Goal: Task Accomplishment & Management: Manage account settings

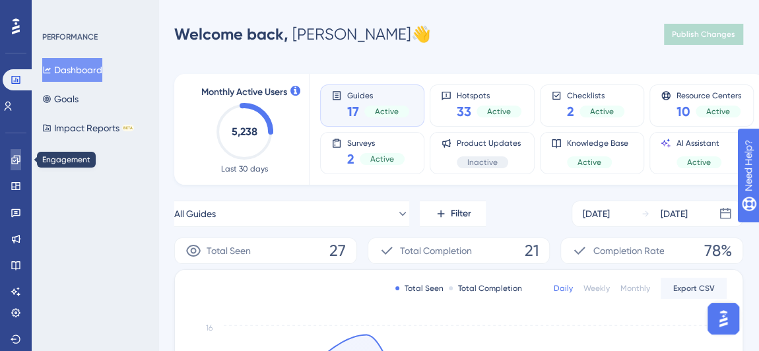
click at [11, 156] on icon at bounding box center [16, 159] width 11 height 11
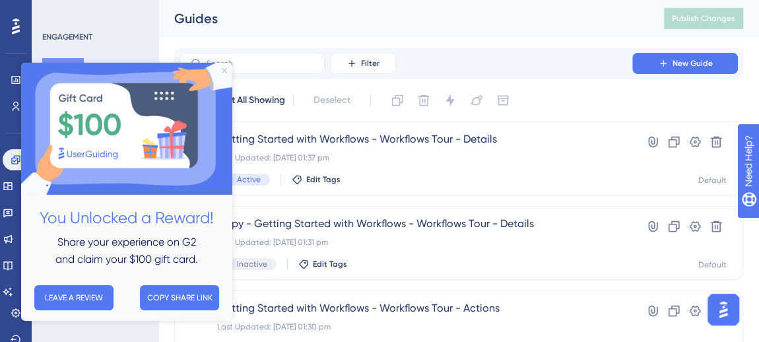
click at [224, 72] on icon "Close Preview" at bounding box center [224, 70] width 5 height 5
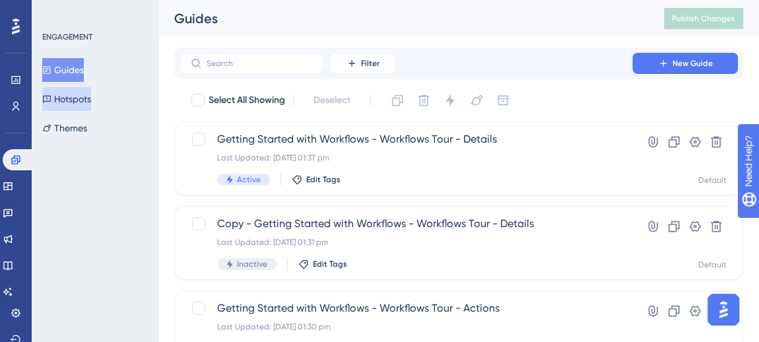
click at [89, 98] on button "Hotspots" at bounding box center [66, 99] width 49 height 24
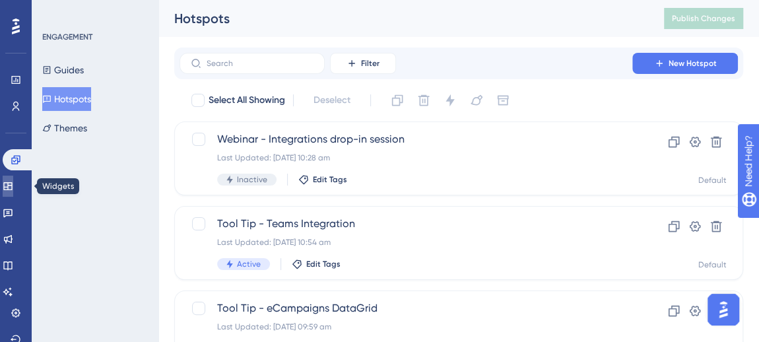
click at [13, 187] on icon at bounding box center [8, 186] width 11 height 11
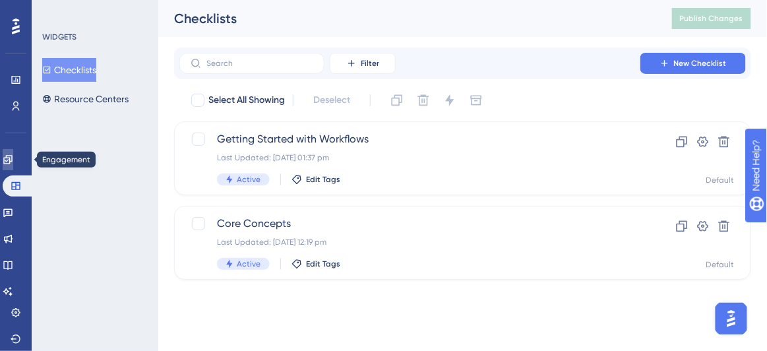
click at [11, 154] on icon at bounding box center [8, 159] width 11 height 11
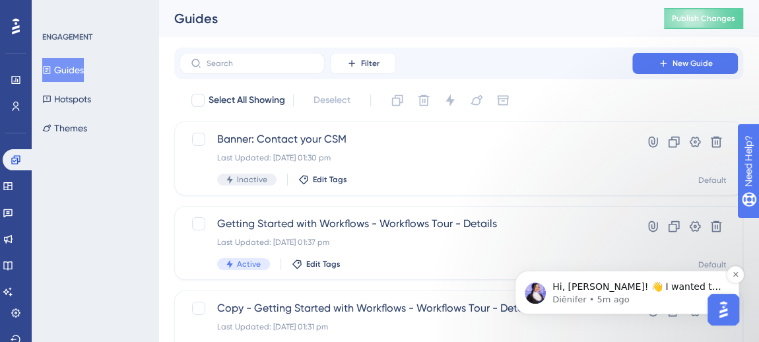
click at [623, 290] on span "Hi, [PERSON_NAME]! 👋 I wanted to check back in with you to see if you had any o…" at bounding box center [636, 299] width 169 height 37
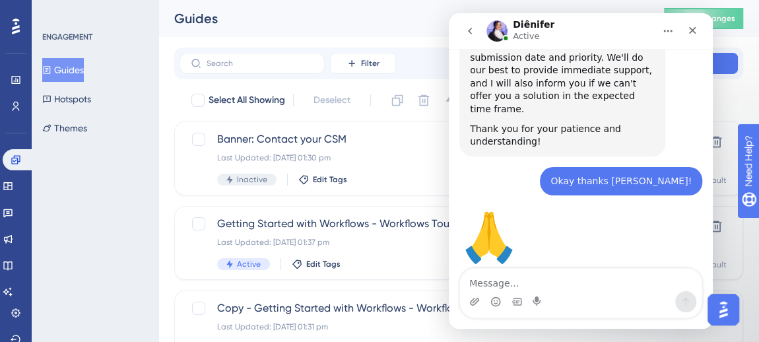
scroll to position [5422, 0]
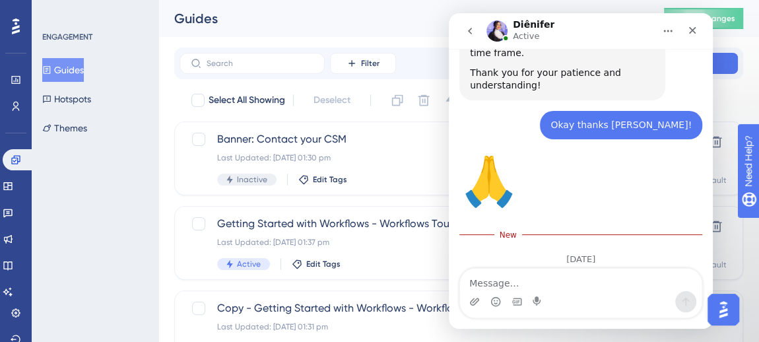
click at [546, 275] on textarea "Message…" at bounding box center [580, 280] width 241 height 22
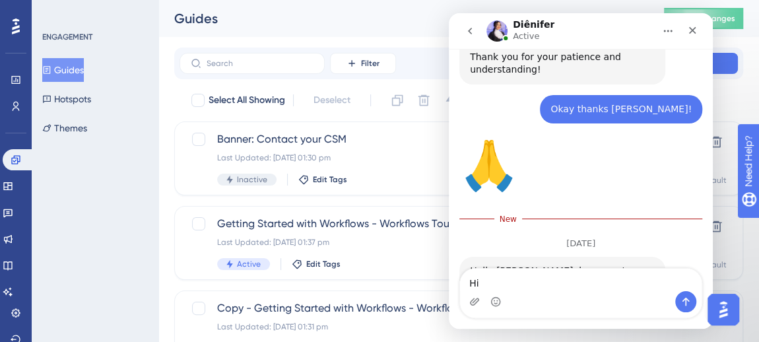
scroll to position [5443, 0]
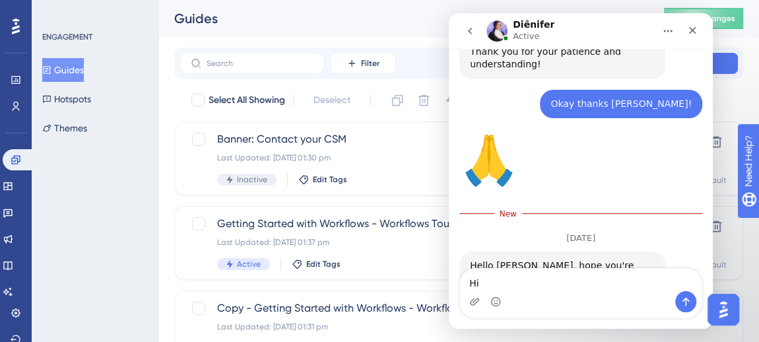
copy div "Diênifer"
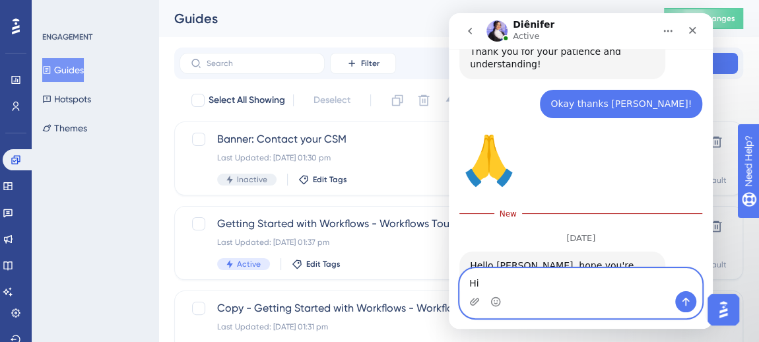
click at [552, 284] on textarea "Hi" at bounding box center [580, 280] width 241 height 22
paste textarea "Diênifer"
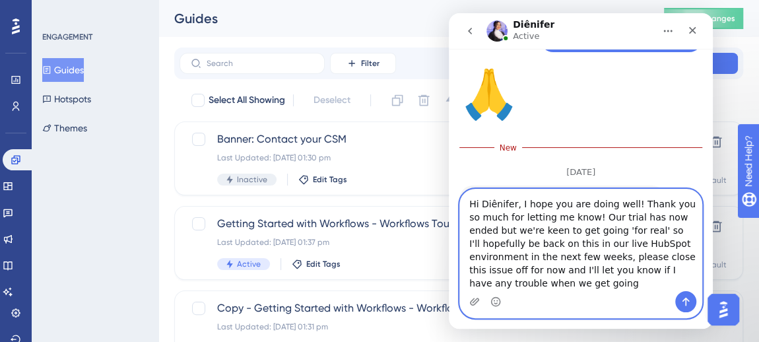
scroll to position [5522, 0]
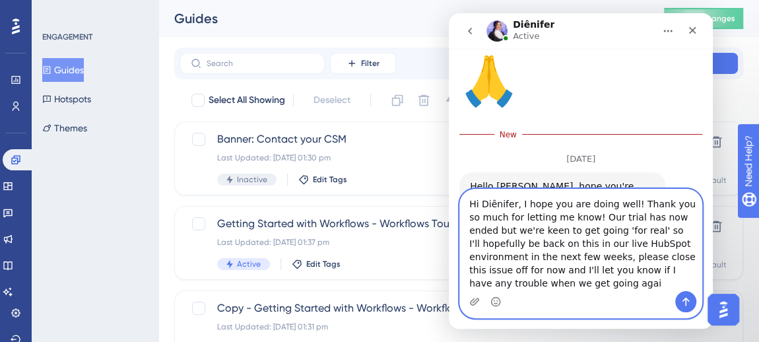
type textarea "Hi Diênifer, I hope you are doing well! Thank you so much for letting me know! …"
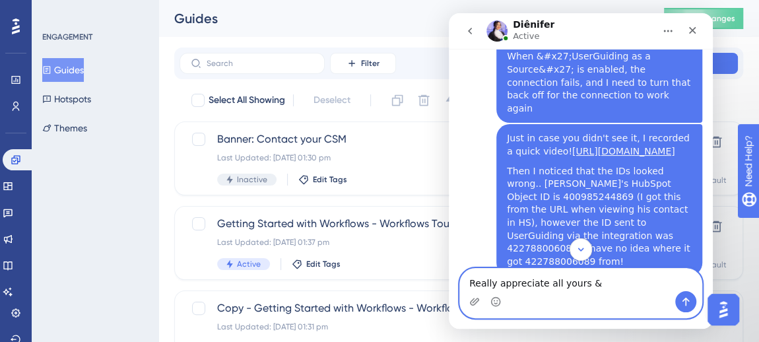
scroll to position [1523, 0]
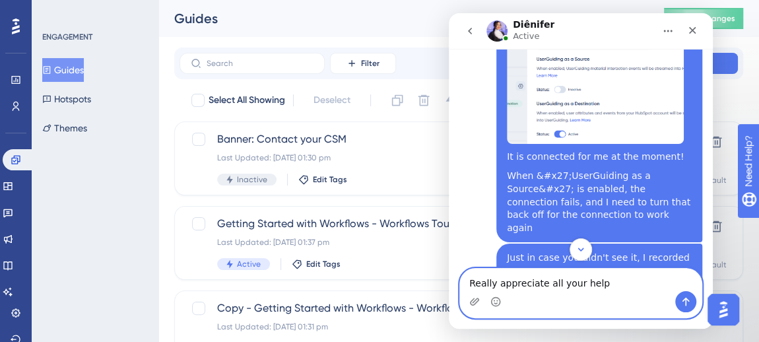
type textarea "Really appreciate all your help!"
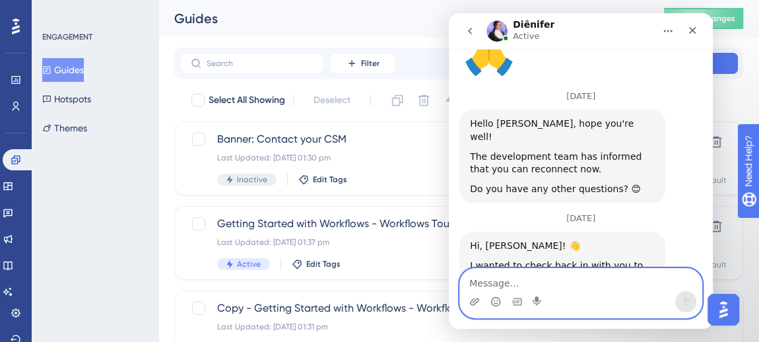
scroll to position [5571, 0]
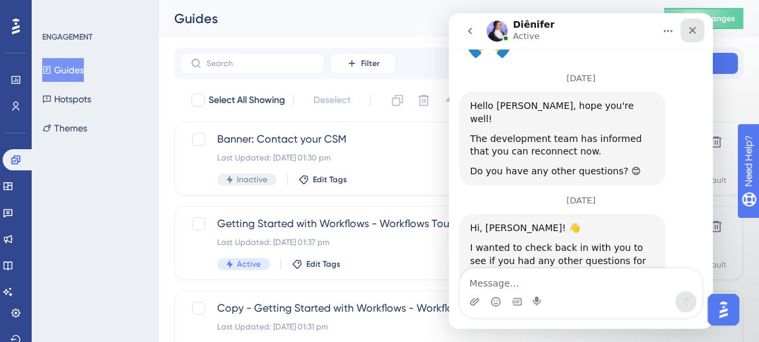
click at [699, 32] on div "Close" at bounding box center [692, 30] width 24 height 24
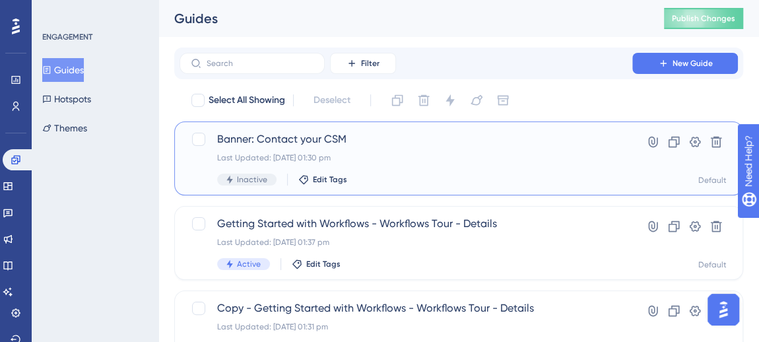
click at [288, 139] on span "Banner: Contact your CSM" at bounding box center [405, 139] width 377 height 16
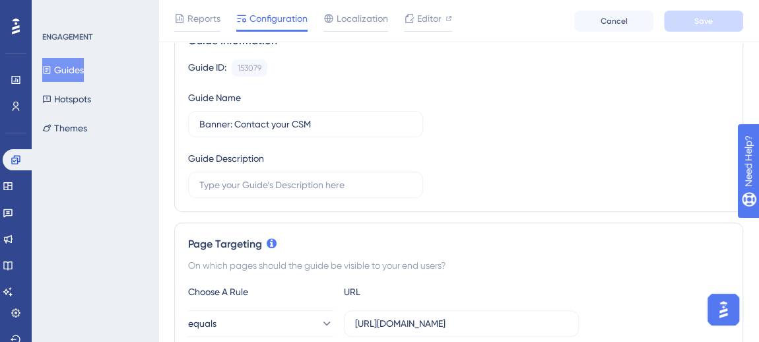
scroll to position [239, 0]
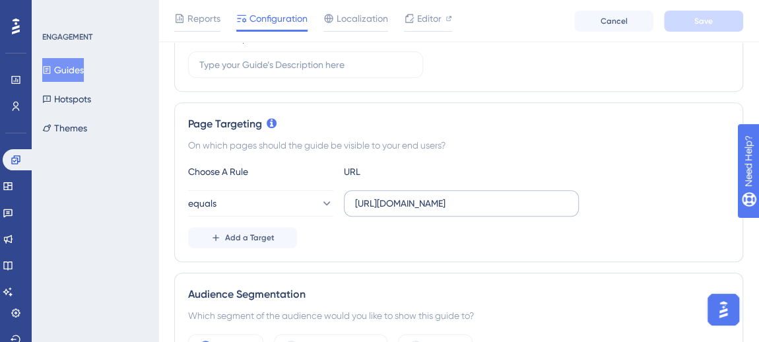
click at [433, 209] on label "[URL][DOMAIN_NAME]" at bounding box center [461, 203] width 235 height 26
click at [433, 209] on input "[URL][DOMAIN_NAME]" at bounding box center [461, 203] width 212 height 15
click at [433, 209] on label "[URL][DOMAIN_NAME]" at bounding box center [461, 203] width 235 height 26
click at [433, 209] on input "[URL][DOMAIN_NAME]" at bounding box center [461, 203] width 212 height 15
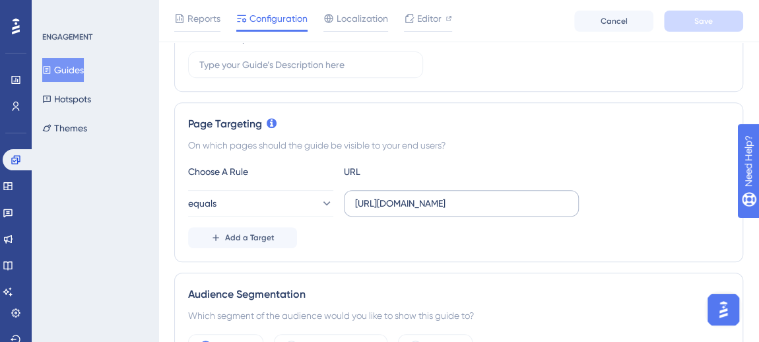
click at [433, 209] on label "[URL][DOMAIN_NAME]" at bounding box center [461, 203] width 235 height 26
click at [433, 209] on input "[URL][DOMAIN_NAME]" at bounding box center [461, 203] width 212 height 15
click at [433, 202] on input "[URL][DOMAIN_NAME]" at bounding box center [461, 203] width 212 height 15
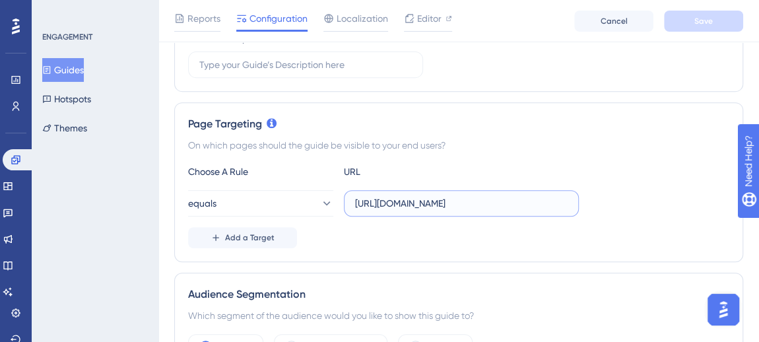
click at [433, 202] on input "[URL][DOMAIN_NAME]" at bounding box center [461, 203] width 212 height 15
paste input "FuturePlan/Dashboard"
type input "FuturePlan/Dashboard.aspx"
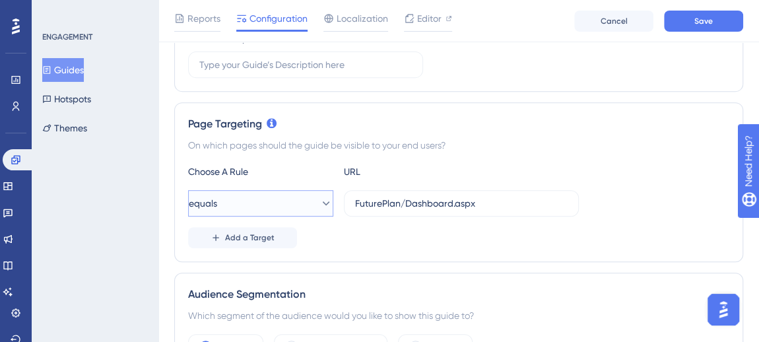
click at [303, 201] on button "equals" at bounding box center [260, 203] width 145 height 26
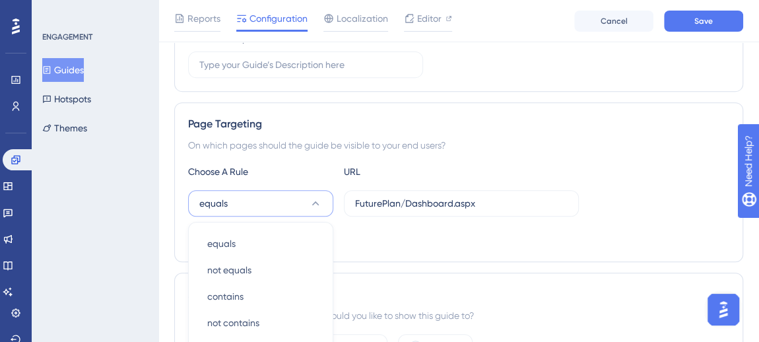
scroll to position [389, 0]
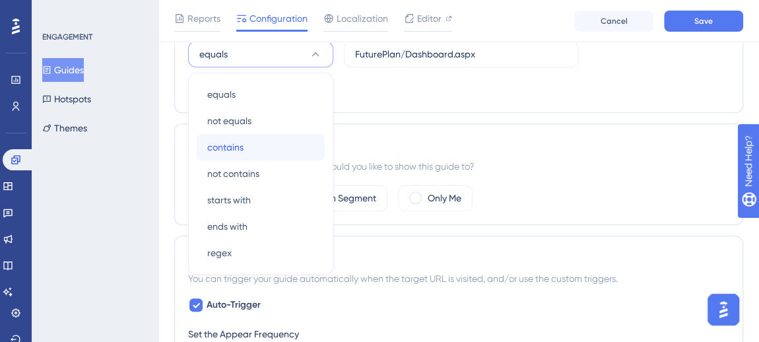
click at [264, 144] on div "contains contains" at bounding box center [260, 147] width 107 height 26
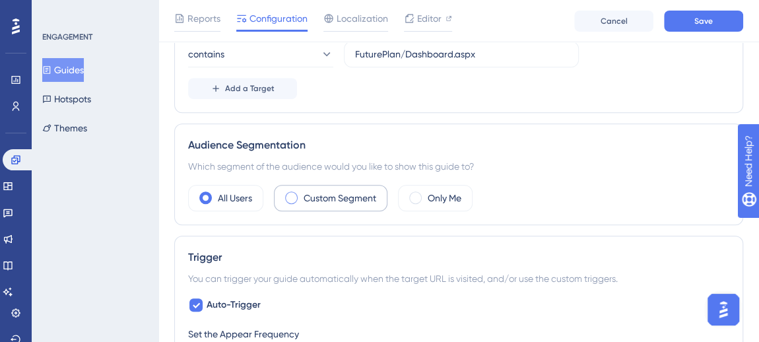
click at [332, 185] on div "Custom Segment" at bounding box center [330, 198] width 113 height 26
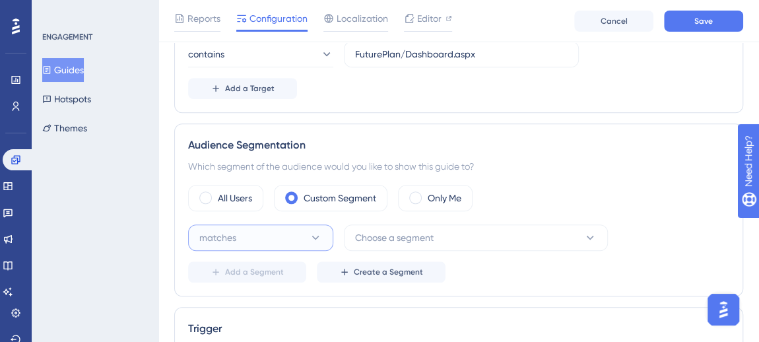
click at [257, 232] on button "matches" at bounding box center [260, 237] width 145 height 26
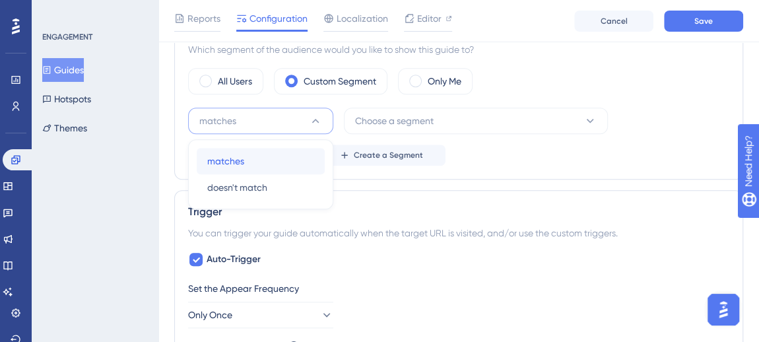
click at [249, 152] on div "matches matches" at bounding box center [260, 161] width 107 height 26
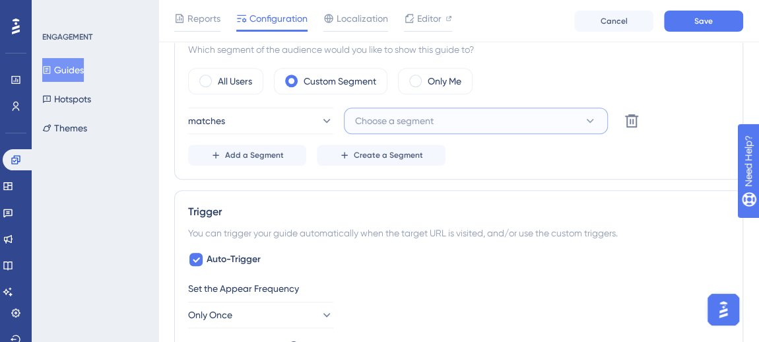
click at [455, 116] on button "Choose a segment" at bounding box center [476, 121] width 264 height 26
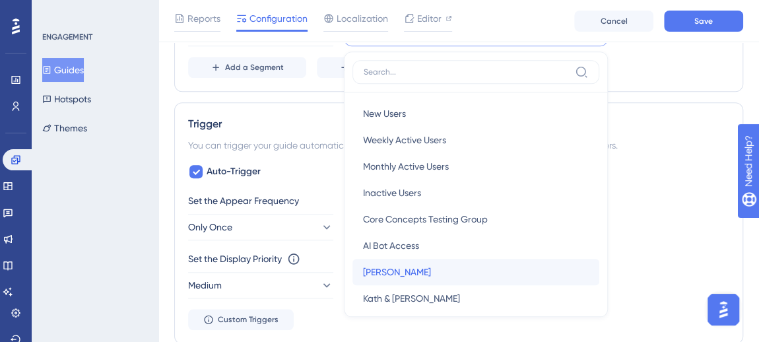
click at [397, 259] on div "[PERSON_NAME] Testing [PERSON_NAME]" at bounding box center [476, 272] width 226 height 26
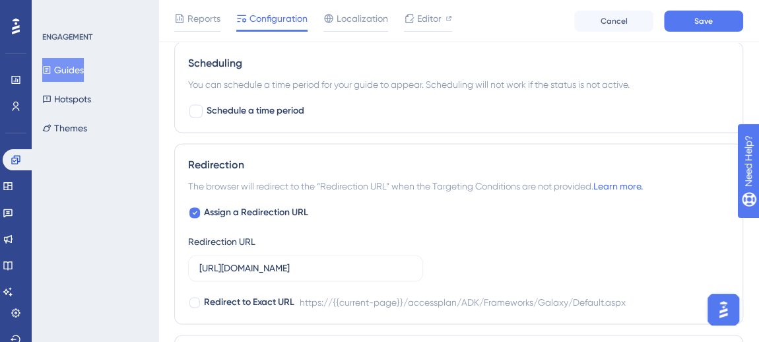
scroll to position [953, 0]
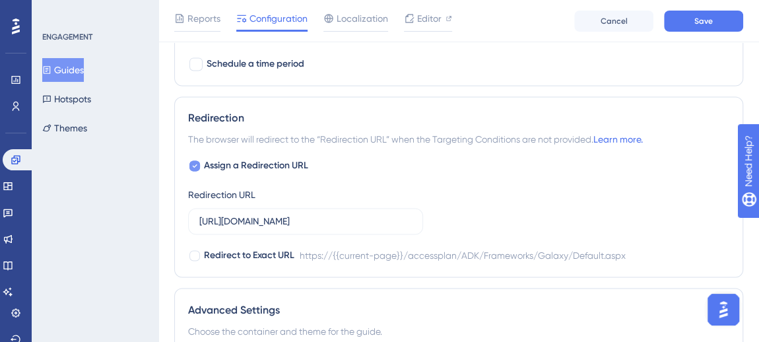
click at [245, 158] on span "Assign a Redirection URL" at bounding box center [256, 166] width 104 height 16
checkbox input "false"
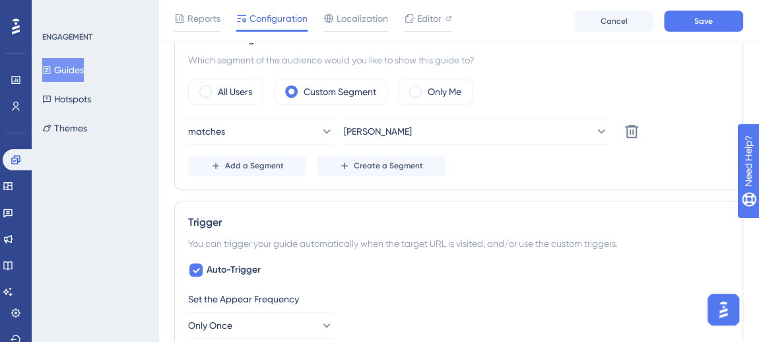
scroll to position [439, 0]
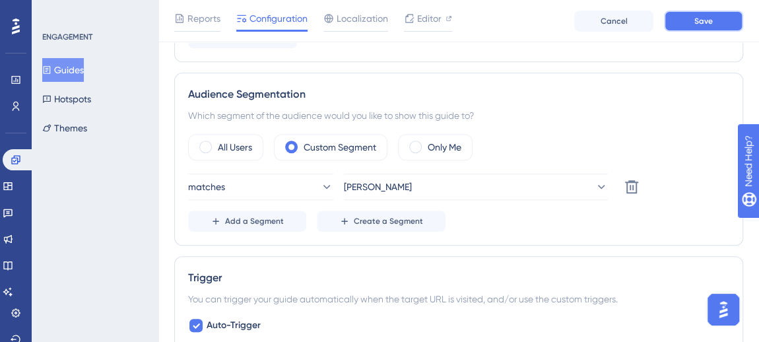
click at [691, 20] on button "Save" at bounding box center [703, 21] width 79 height 21
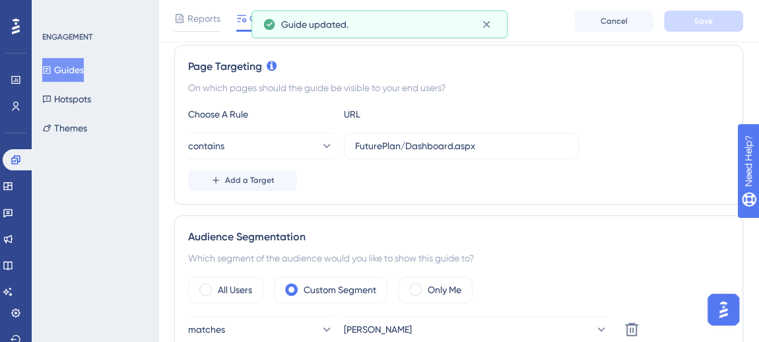
scroll to position [300, 0]
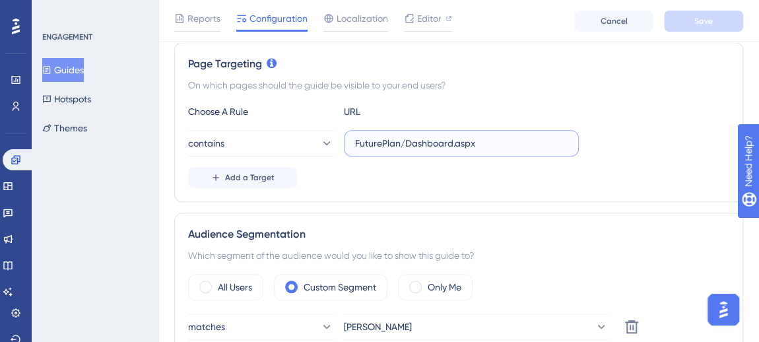
click at [383, 136] on input "FuturePlan/Dashboard.aspx" at bounding box center [461, 143] width 212 height 15
paste input "[URL][DOMAIN_NAME]"
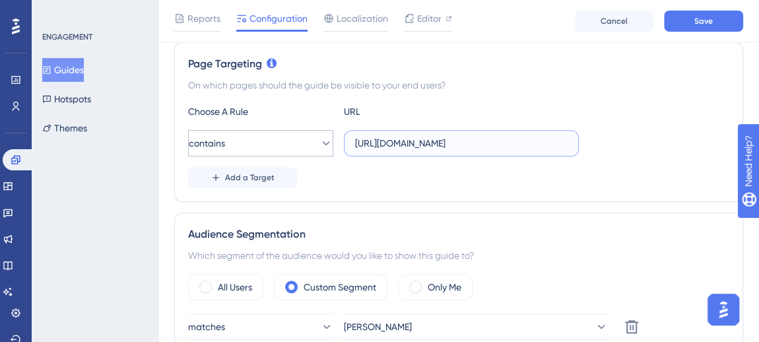
type input "[URL][DOMAIN_NAME]"
click at [225, 140] on span "contains" at bounding box center [207, 143] width 36 height 16
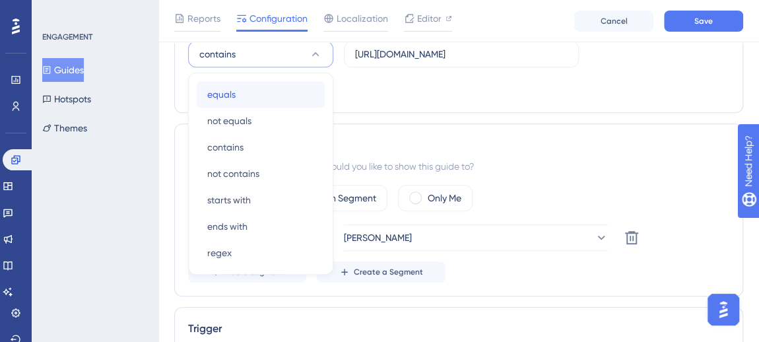
click at [243, 100] on div "equals equals" at bounding box center [260, 94] width 107 height 26
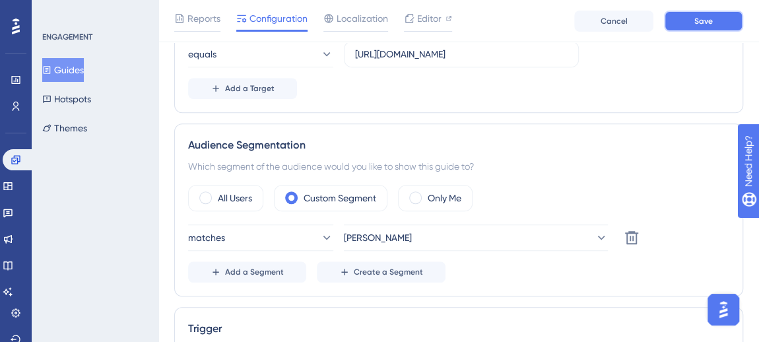
click at [726, 26] on button "Save" at bounding box center [703, 21] width 79 height 21
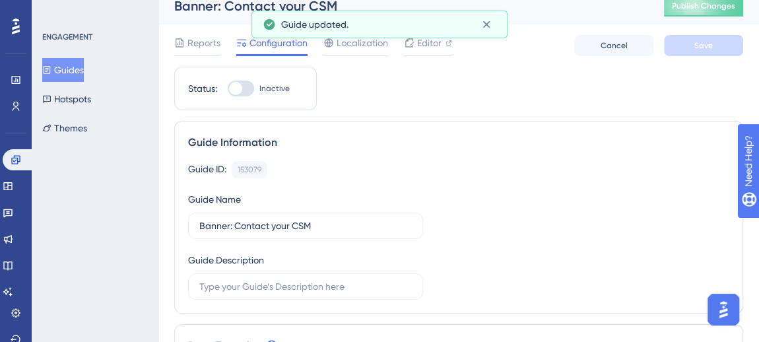
scroll to position [0, 0]
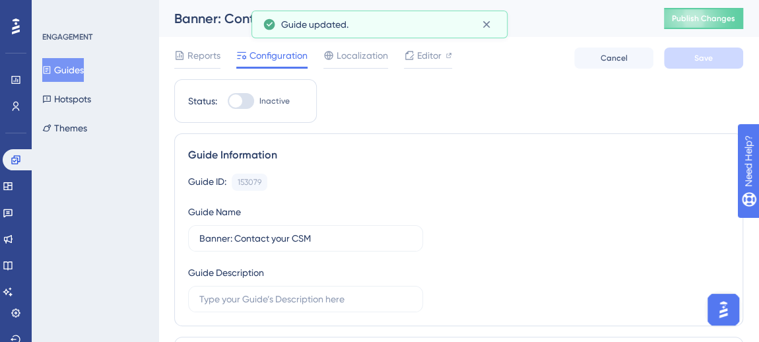
click at [259, 107] on label "Inactive" at bounding box center [259, 101] width 62 height 16
click at [228, 102] on input "Inactive" at bounding box center [227, 101] width 1 height 1
checkbox input "true"
click at [696, 59] on span "Save" at bounding box center [703, 58] width 18 height 11
click at [703, 20] on span "Publish Changes" at bounding box center [703, 18] width 63 height 11
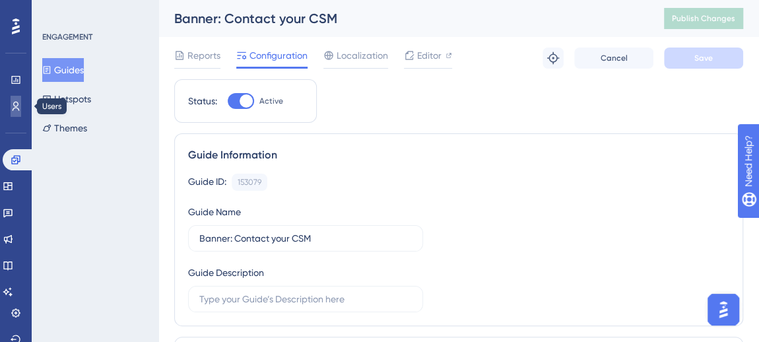
click at [14, 108] on icon at bounding box center [16, 106] width 7 height 9
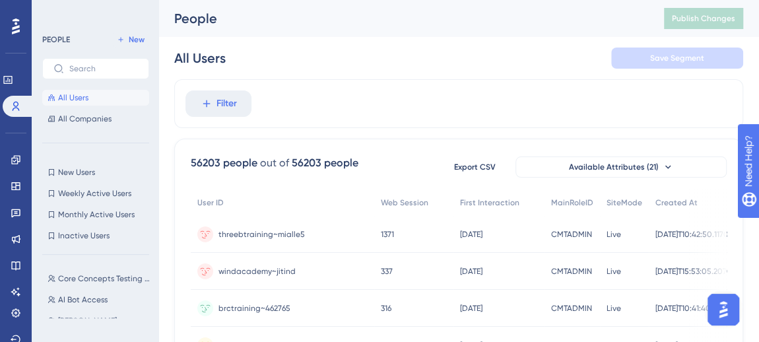
scroll to position [5571, 0]
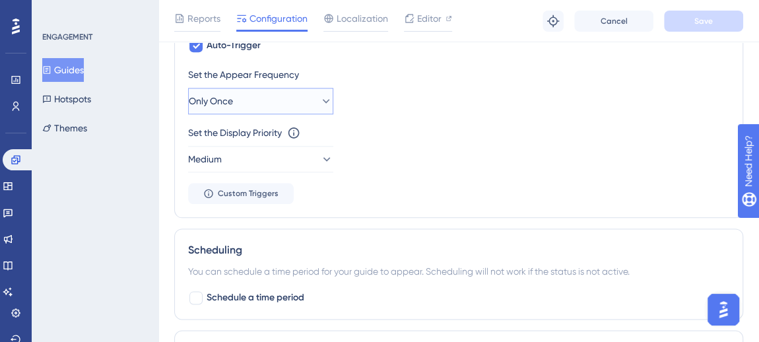
click at [274, 92] on button "Only Once" at bounding box center [260, 101] width 145 height 26
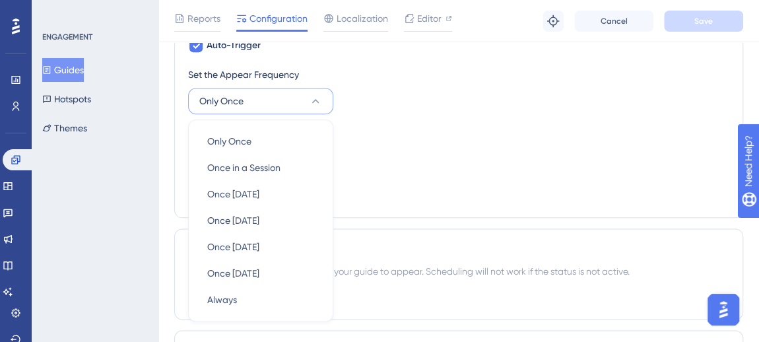
scroll to position [765, 0]
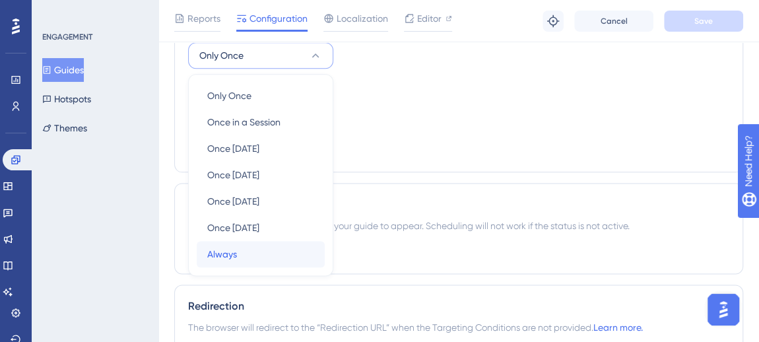
click at [249, 249] on div "Always Always" at bounding box center [260, 254] width 107 height 26
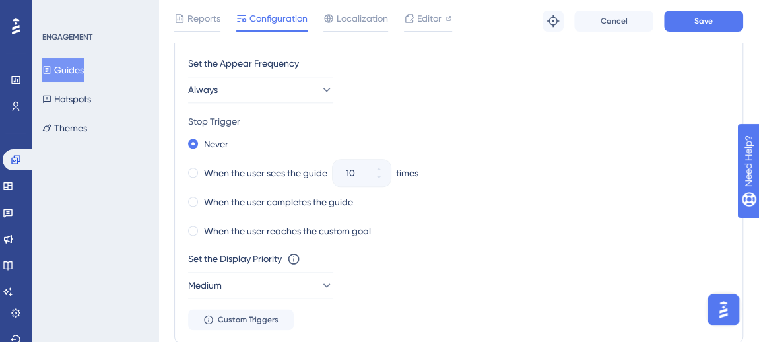
scroll to position [645, 0]
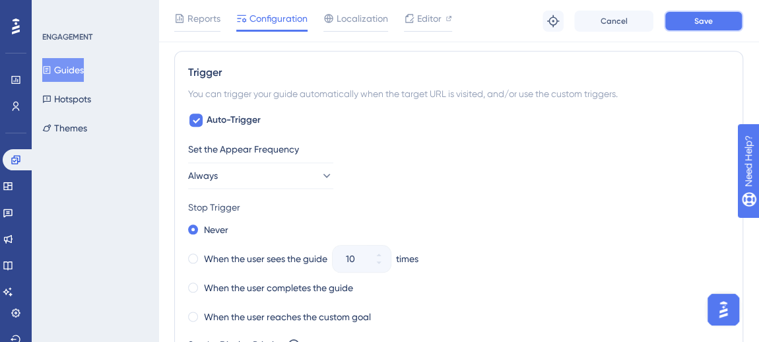
click at [696, 22] on span "Save" at bounding box center [703, 21] width 18 height 11
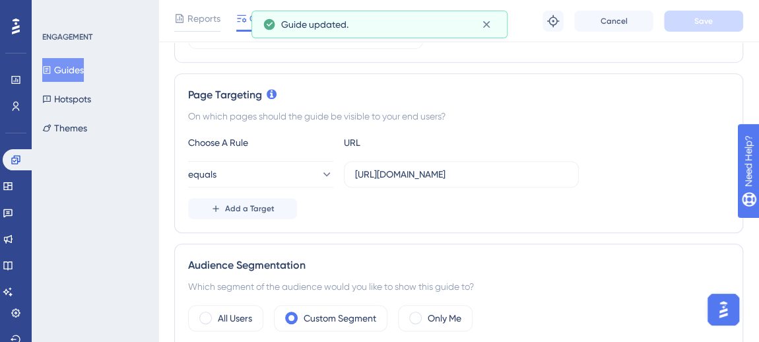
scroll to position [225, 0]
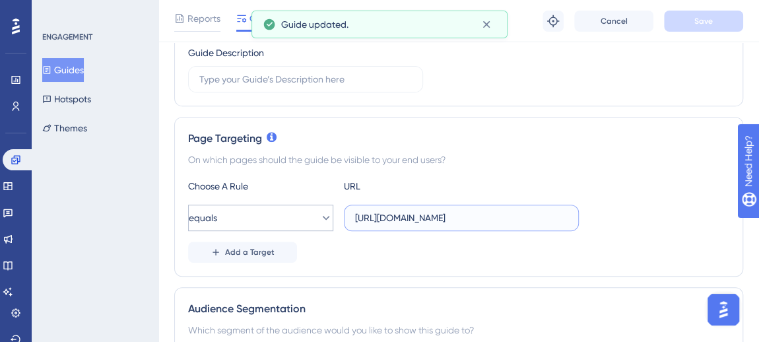
drag, startPoint x: 391, startPoint y: 214, endPoint x: 294, endPoint y: 210, distance: 97.7
click at [294, 210] on div "equals [URL][DOMAIN_NAME]" at bounding box center [383, 218] width 391 height 26
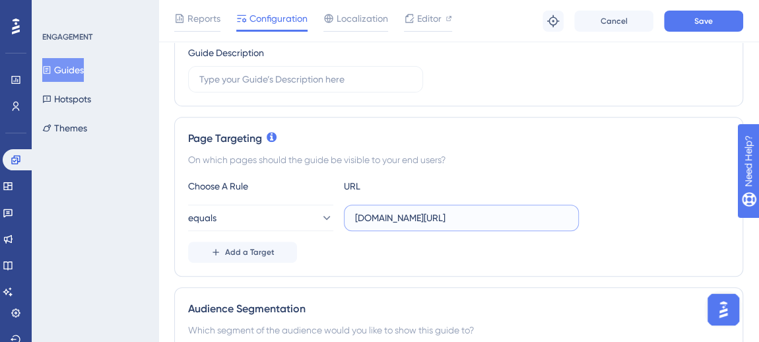
scroll to position [0, 137]
drag, startPoint x: 525, startPoint y: 219, endPoint x: 656, endPoint y: 220, distance: 131.3
click at [656, 220] on div "equals [DOMAIN_NAME][URL]" at bounding box center [458, 218] width 541 height 26
click at [557, 210] on input "[DOMAIN_NAME][URL]" at bounding box center [461, 217] width 212 height 15
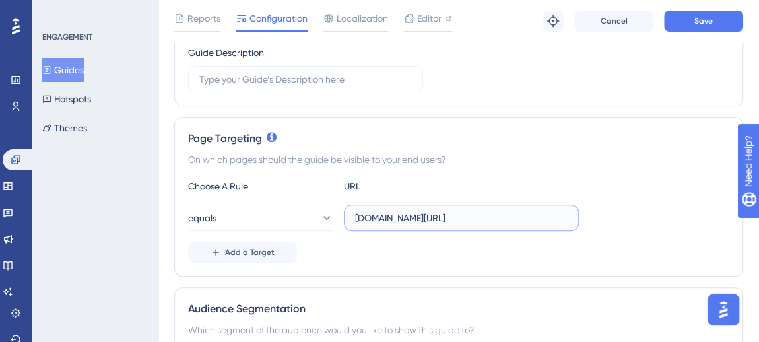
drag, startPoint x: 519, startPoint y: 214, endPoint x: 214, endPoint y: 196, distance: 306.0
click at [214, 196] on div "Choose A Rule URL equals [DOMAIN_NAME][URL] Add a Target" at bounding box center [458, 220] width 541 height 84
click at [429, 211] on input "[DOMAIN_NAME][URL]" at bounding box center [461, 217] width 212 height 15
type input "[DOMAIN_NAME][URL]"
click at [242, 213] on button "equals" at bounding box center [260, 218] width 145 height 26
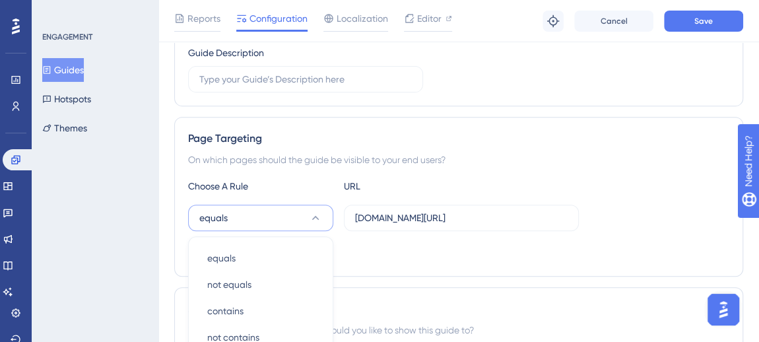
scroll to position [389, 0]
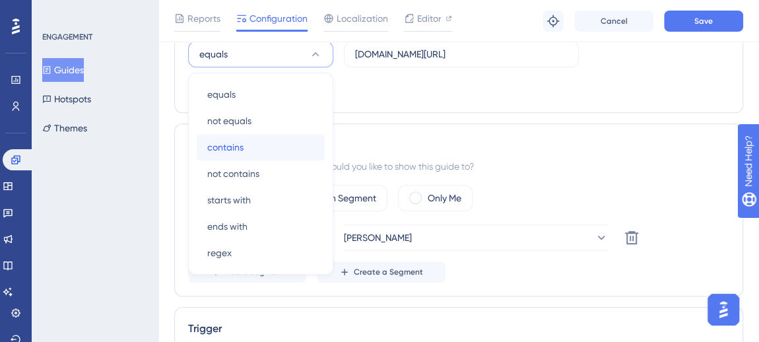
click at [244, 141] on div "contains contains" at bounding box center [260, 147] width 107 height 26
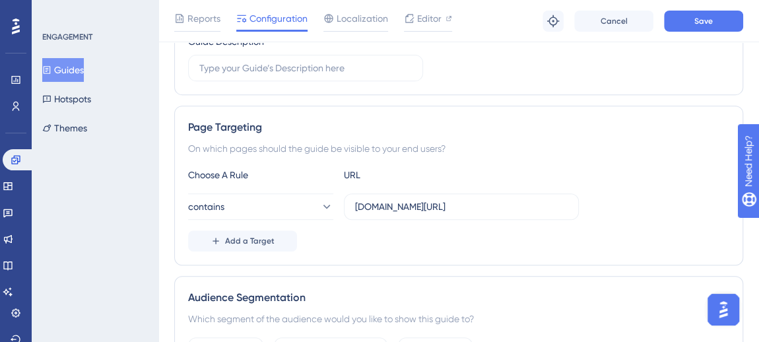
scroll to position [208, 0]
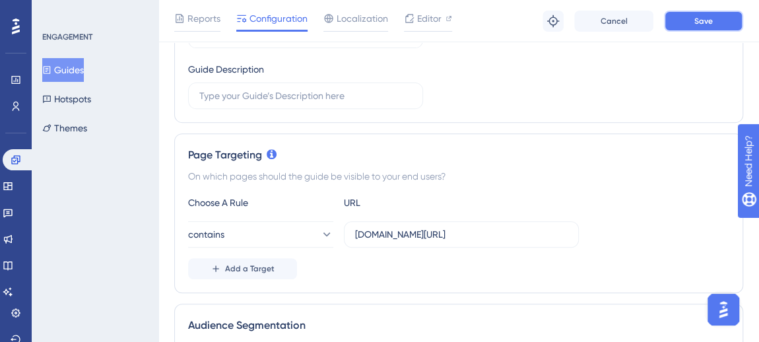
click at [708, 28] on button "Save" at bounding box center [703, 21] width 79 height 21
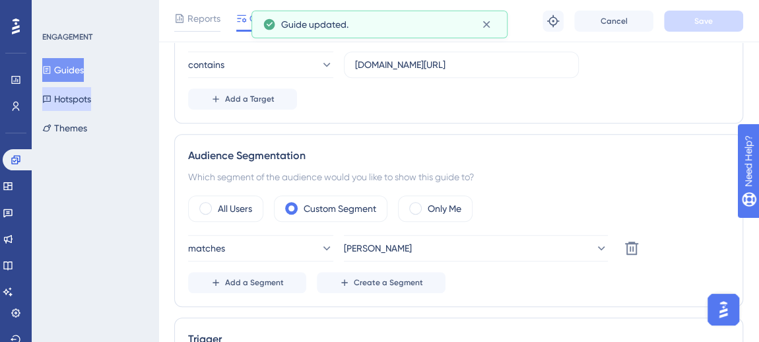
scroll to position [149, 0]
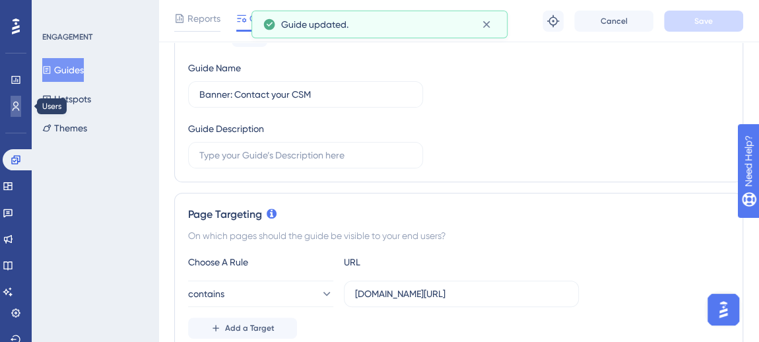
drag, startPoint x: 24, startPoint y: 109, endPoint x: 32, endPoint y: 110, distance: 7.4
click at [21, 109] on link at bounding box center [16, 106] width 11 height 21
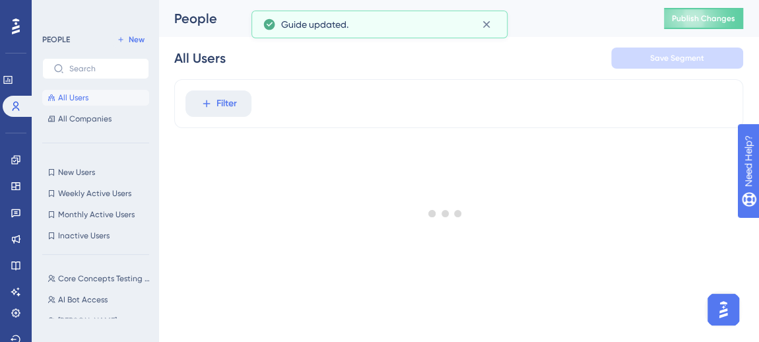
scroll to position [5571, 0]
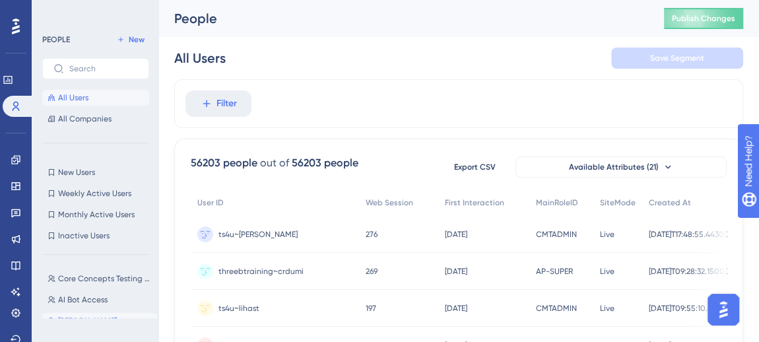
click at [88, 321] on span "[PERSON_NAME]" at bounding box center [87, 320] width 59 height 11
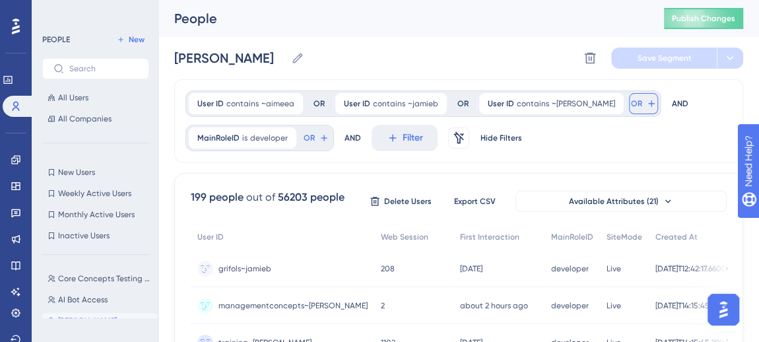
click at [629, 108] on button "OR" at bounding box center [643, 103] width 29 height 21
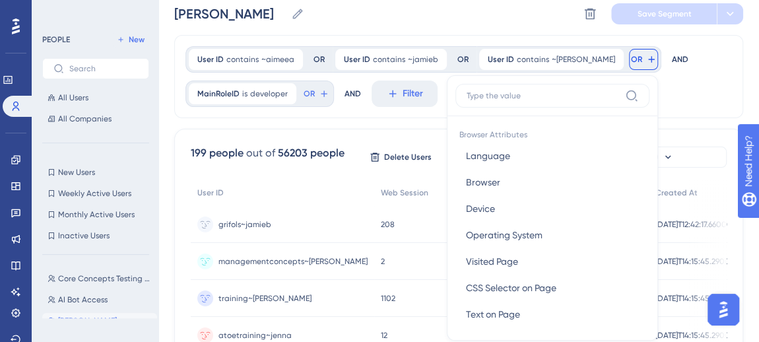
scroll to position [0, 0]
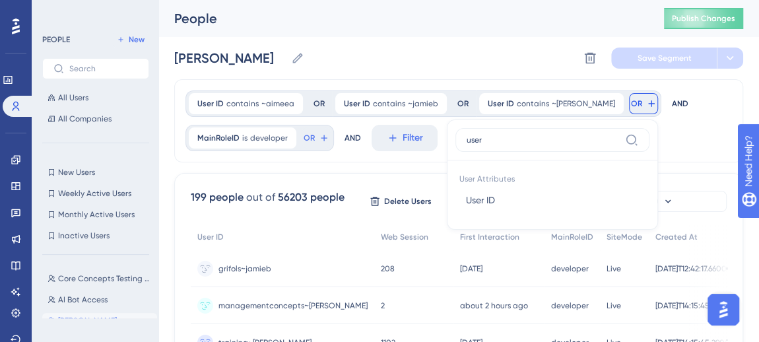
type input "user"
click at [470, 192] on button "User ID User ID" at bounding box center [552, 200] width 194 height 26
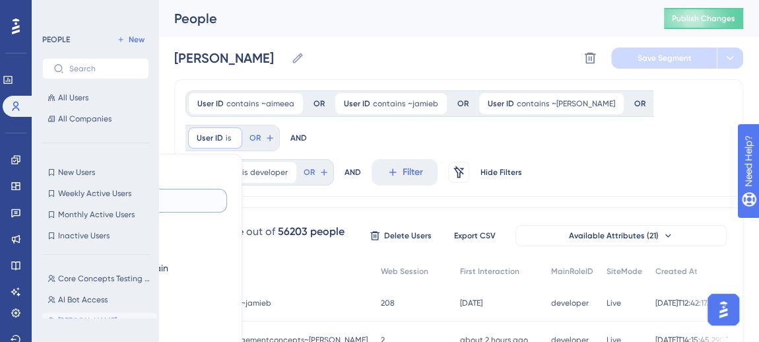
scroll to position [85, 0]
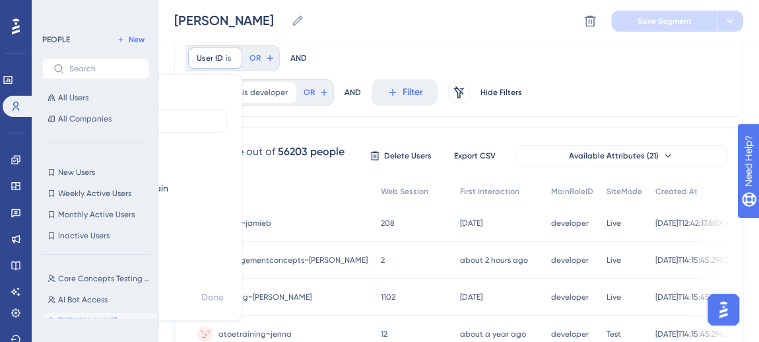
click at [134, 159] on label "contains" at bounding box center [116, 167] width 36 height 16
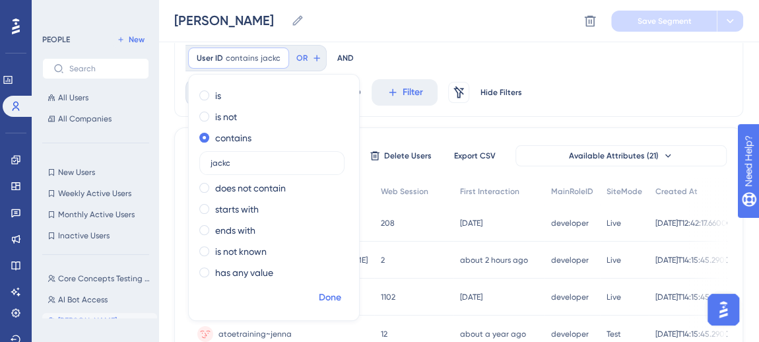
type input "jackc"
click at [329, 295] on span "Done" at bounding box center [330, 298] width 22 height 16
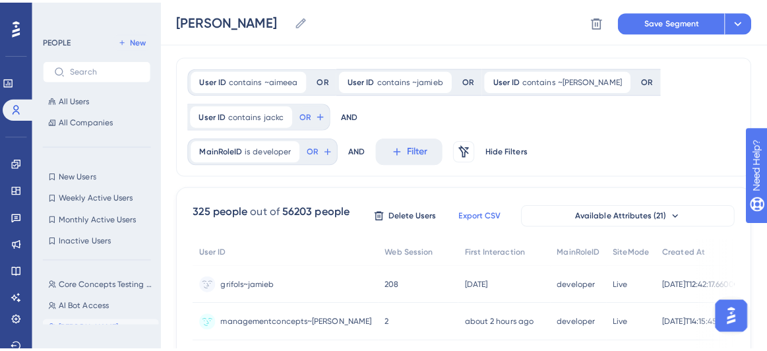
scroll to position [0, 0]
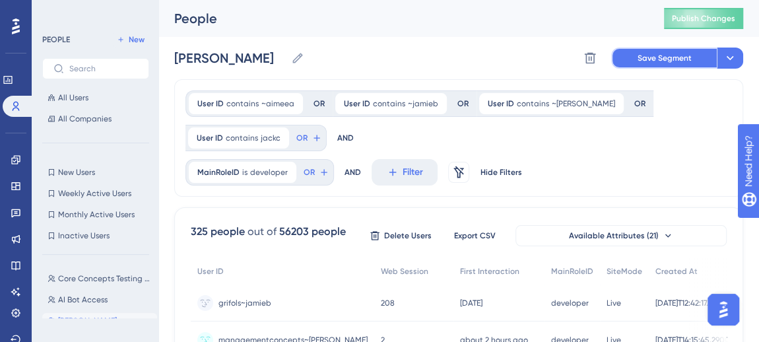
click at [640, 58] on span "Save Segment" at bounding box center [664, 58] width 54 height 11
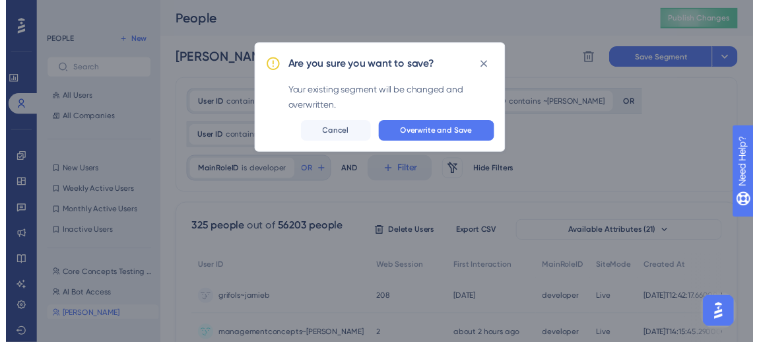
scroll to position [5563, 0]
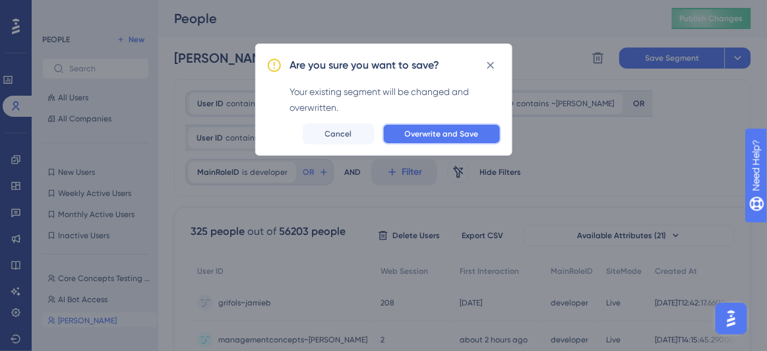
click at [420, 135] on span "Overwrite and Save" at bounding box center [442, 134] width 74 height 11
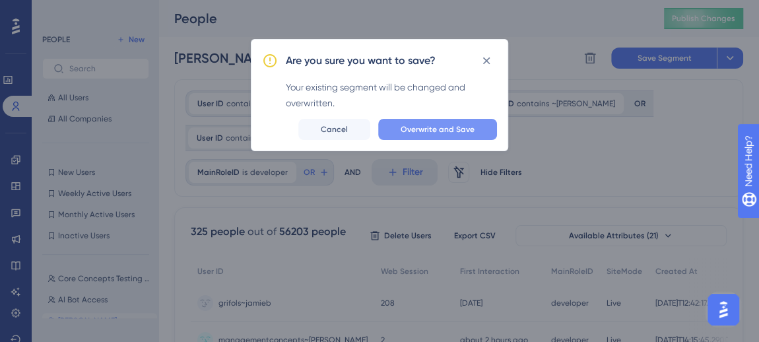
scroll to position [5571, 0]
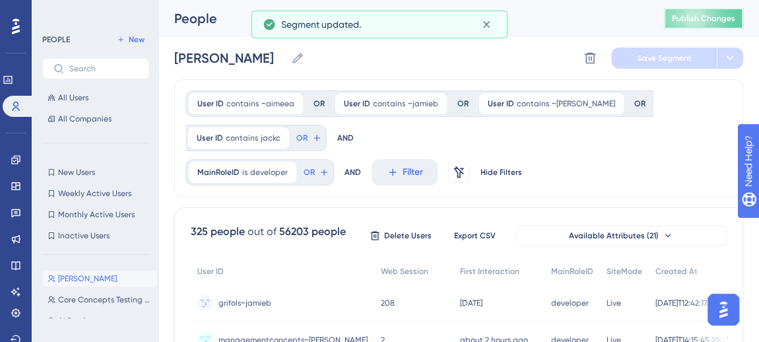
click at [722, 14] on span "Publish Changes" at bounding box center [703, 18] width 63 height 11
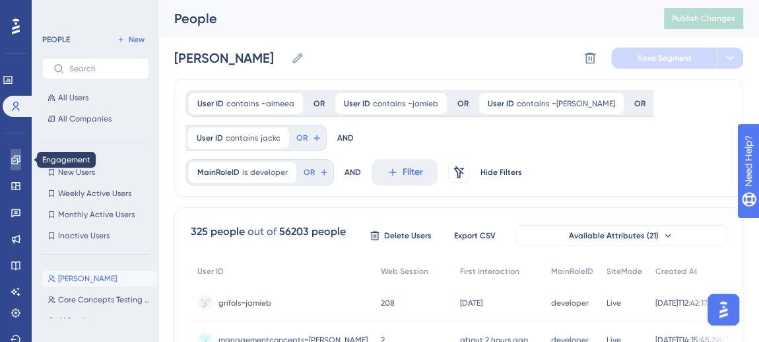
drag, startPoint x: 7, startPoint y: 160, endPoint x: 0, endPoint y: 150, distance: 11.9
click at [11, 160] on link at bounding box center [16, 159] width 11 height 21
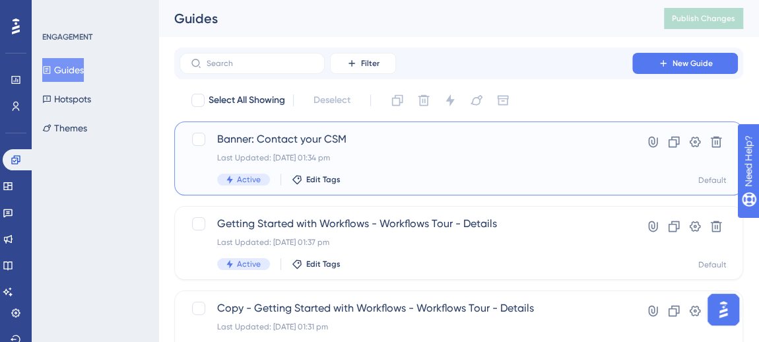
click at [464, 160] on div "Last Updated: [DATE] 01:34 pm" at bounding box center [405, 157] width 377 height 11
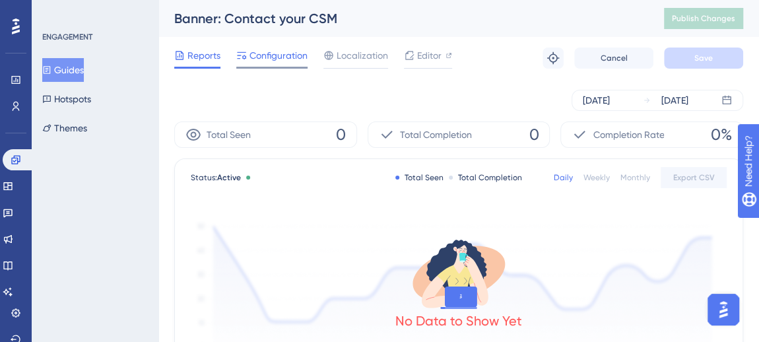
click at [280, 51] on span "Configuration" at bounding box center [278, 55] width 58 height 16
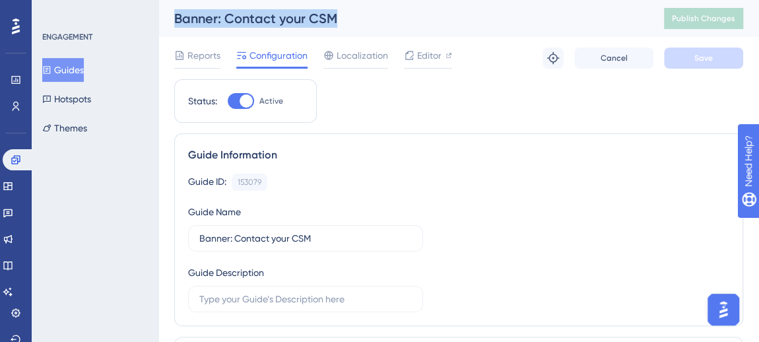
drag, startPoint x: 177, startPoint y: 18, endPoint x: 338, endPoint y: 16, distance: 160.3
click at [338, 16] on div "Banner: Contact your CSM" at bounding box center [402, 18] width 457 height 18
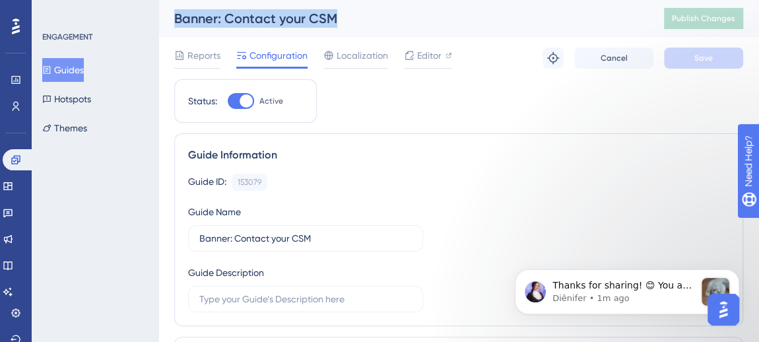
scroll to position [5807, 0]
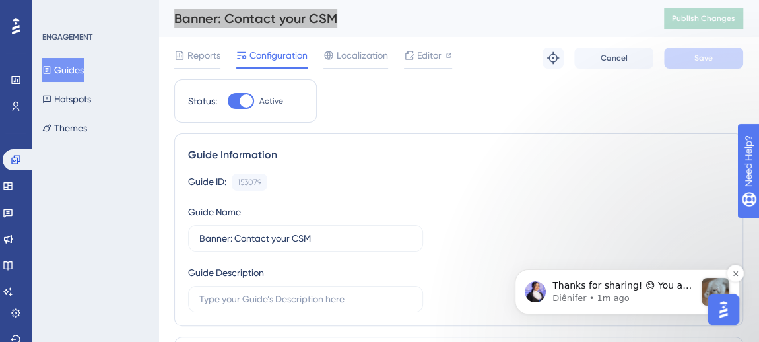
click at [617, 291] on span "Thanks for sharing! 😊 You are welcome! I am minimizing this window, but please …" at bounding box center [623, 318] width 142 height 76
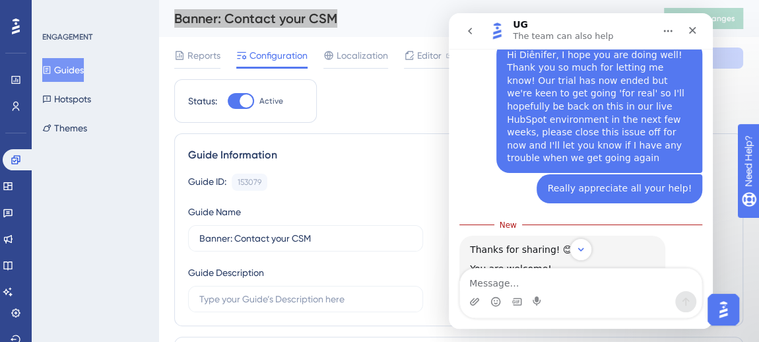
scroll to position [5829, 0]
click at [569, 280] on textarea "Message…" at bounding box center [580, 280] width 241 height 22
click at [544, 280] on textarea "Message…" at bounding box center [580, 280] width 241 height 22
type textarea "N"
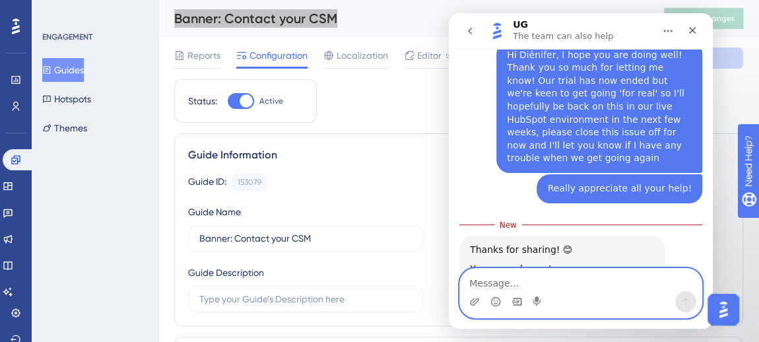
click at [511, 302] on icon "Gif picker" at bounding box center [516, 301] width 11 height 11
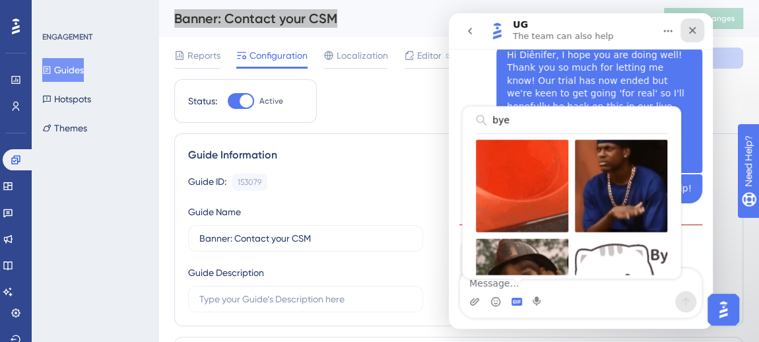
type input "bye"
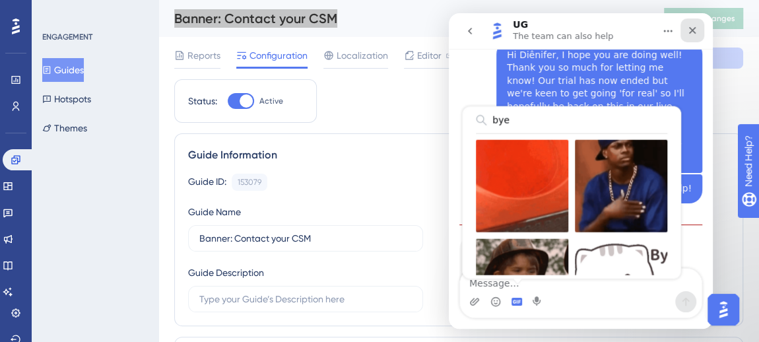
drag, startPoint x: 696, startPoint y: 32, endPoint x: 1094, endPoint y: 15, distance: 398.2
click at [696, 32] on icon "Close" at bounding box center [692, 30] width 11 height 11
